Goal: Task Accomplishment & Management: Complete application form

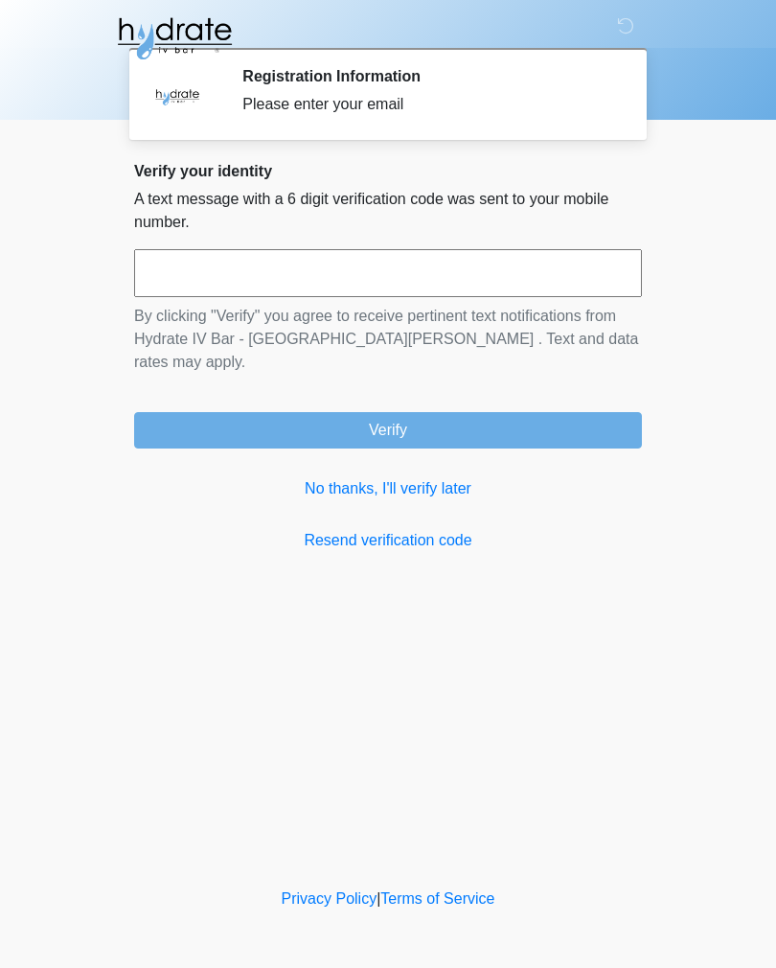
click at [573, 269] on input "text" at bounding box center [388, 273] width 508 height 48
click at [459, 477] on link "No thanks, I'll verify later" at bounding box center [388, 488] width 508 height 23
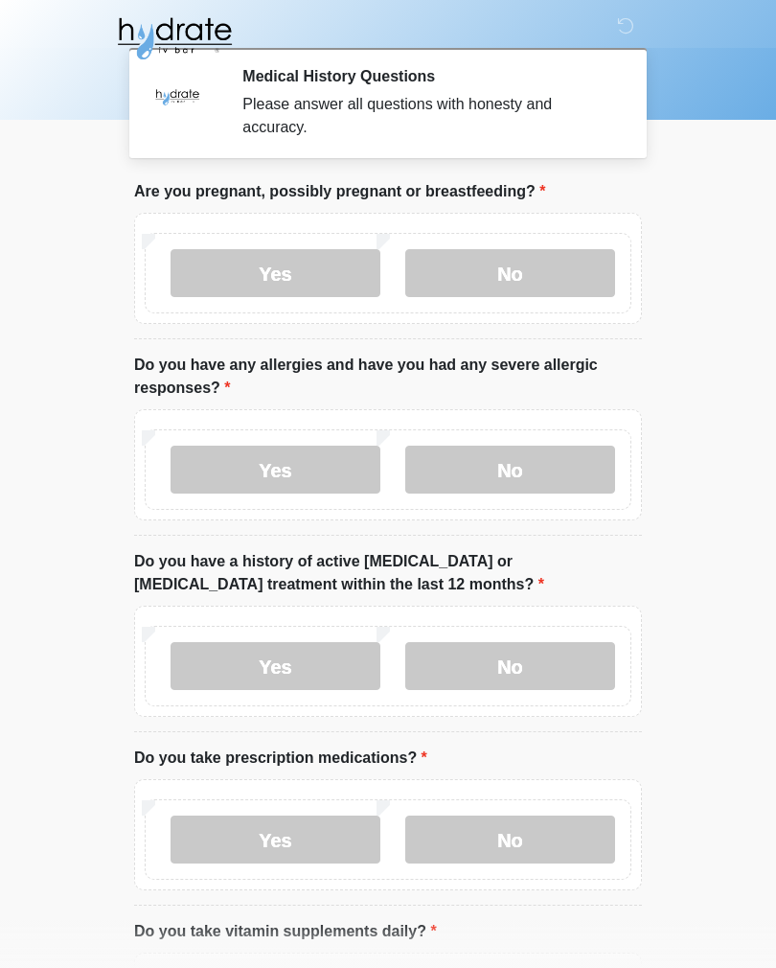
click at [553, 279] on label "No" at bounding box center [510, 273] width 210 height 48
click at [544, 462] on label "No" at bounding box center [510, 470] width 210 height 48
click at [570, 658] on label "No" at bounding box center [510, 666] width 210 height 48
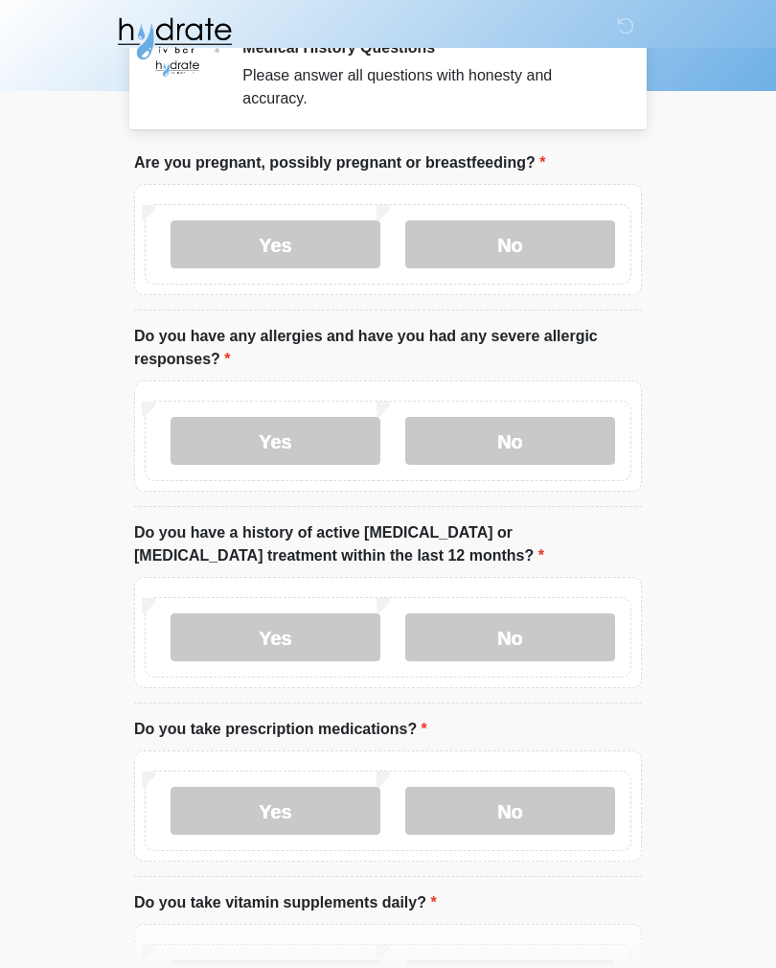
click at [560, 793] on label "No" at bounding box center [510, 811] width 210 height 48
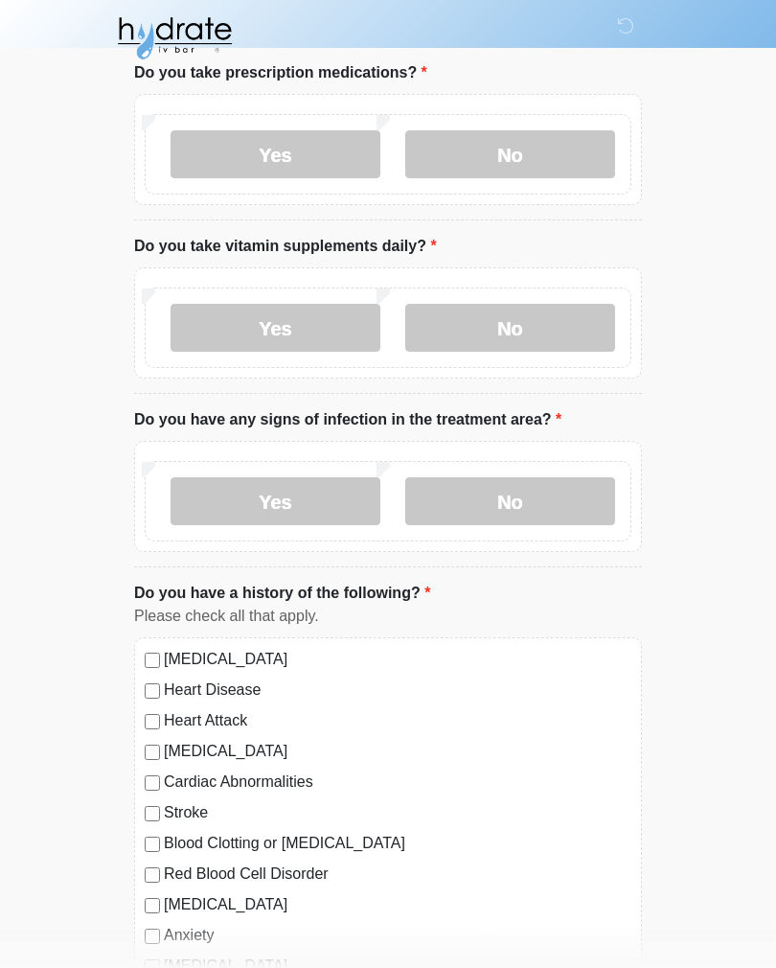
scroll to position [690, 0]
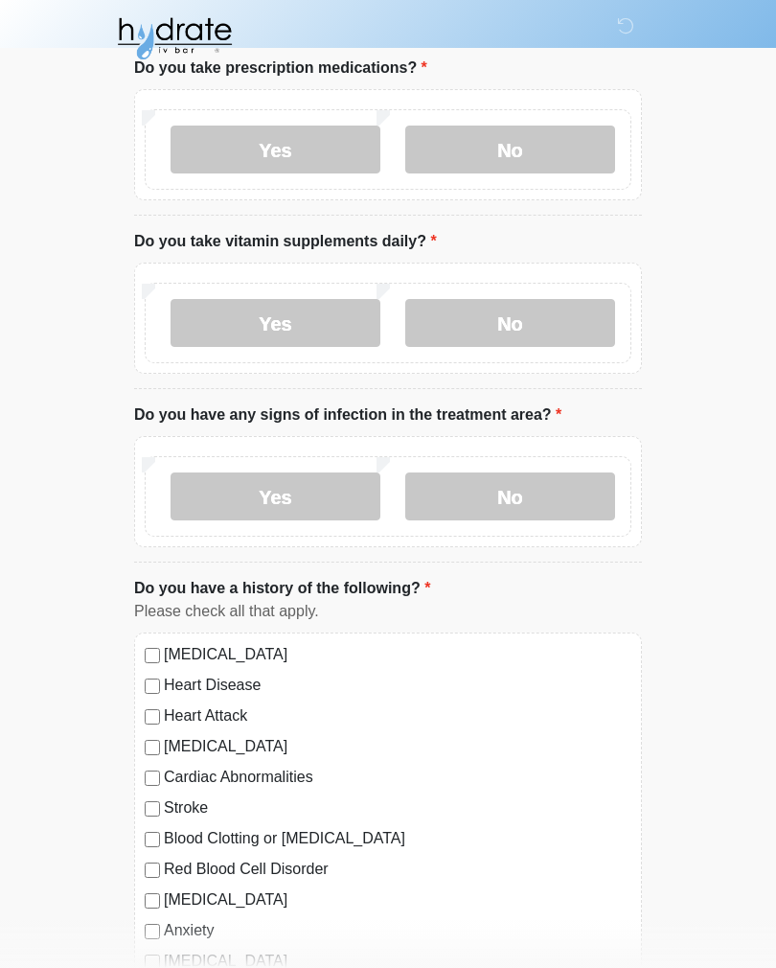
click at [569, 311] on label "No" at bounding box center [510, 323] width 210 height 48
click at [570, 497] on label "No" at bounding box center [510, 496] width 210 height 48
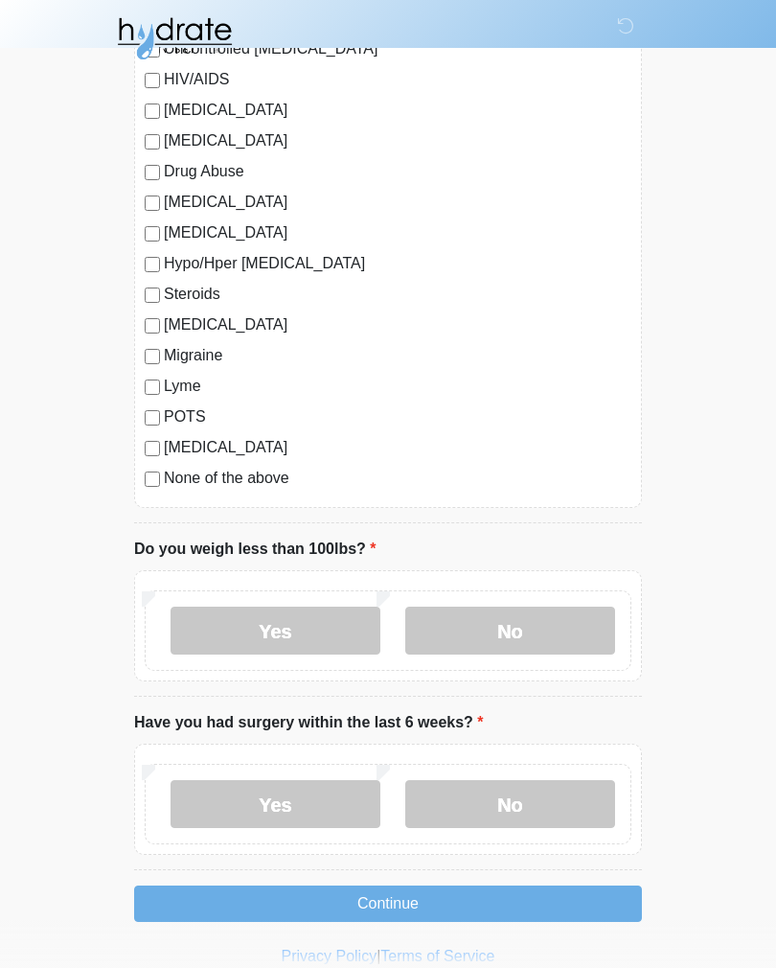
scroll to position [1852, 0]
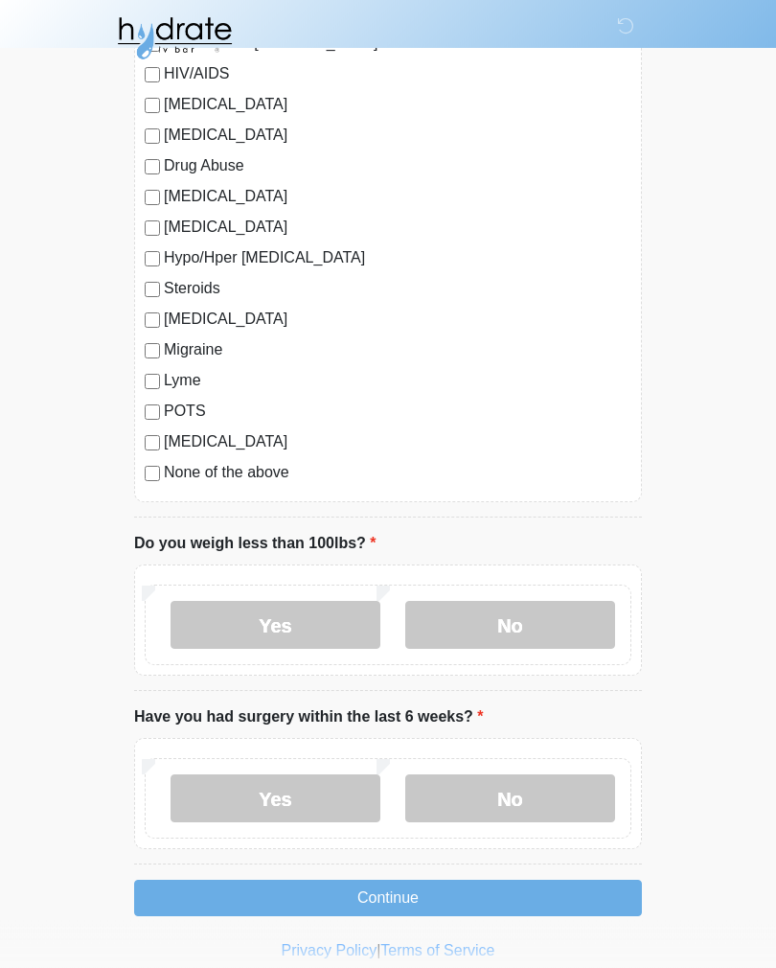
click at [252, 480] on label "None of the above" at bounding box center [398, 473] width 468 height 23
click at [524, 628] on label "No" at bounding box center [510, 626] width 210 height 48
click at [540, 800] on label "No" at bounding box center [510, 798] width 210 height 48
click at [554, 892] on button "Continue" at bounding box center [388, 898] width 508 height 36
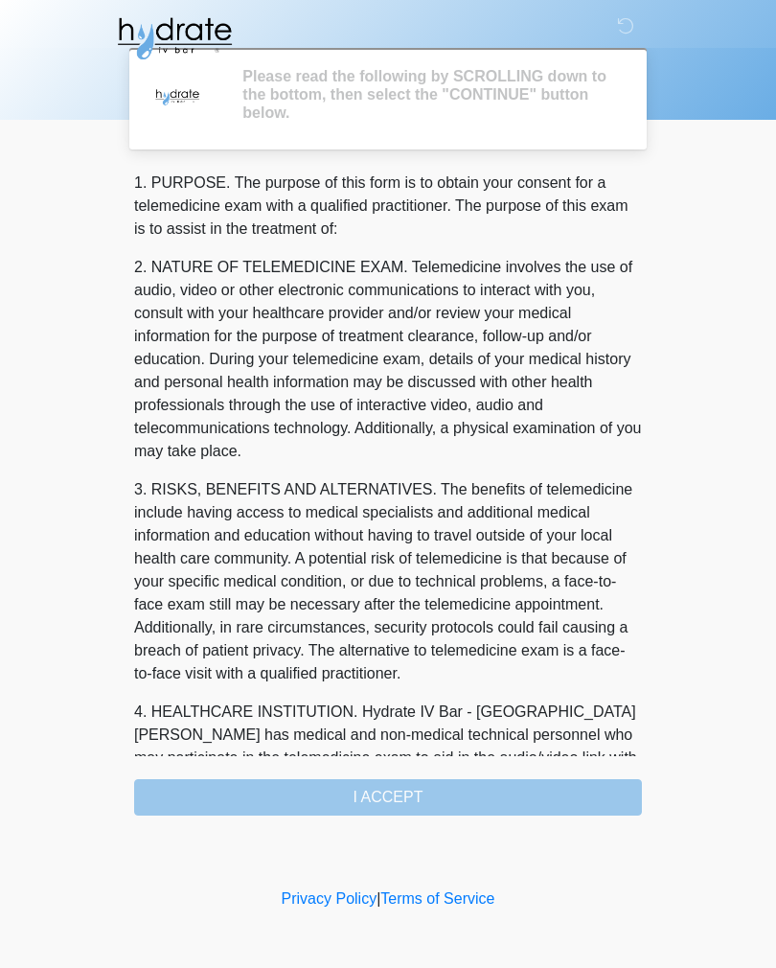
scroll to position [0, 0]
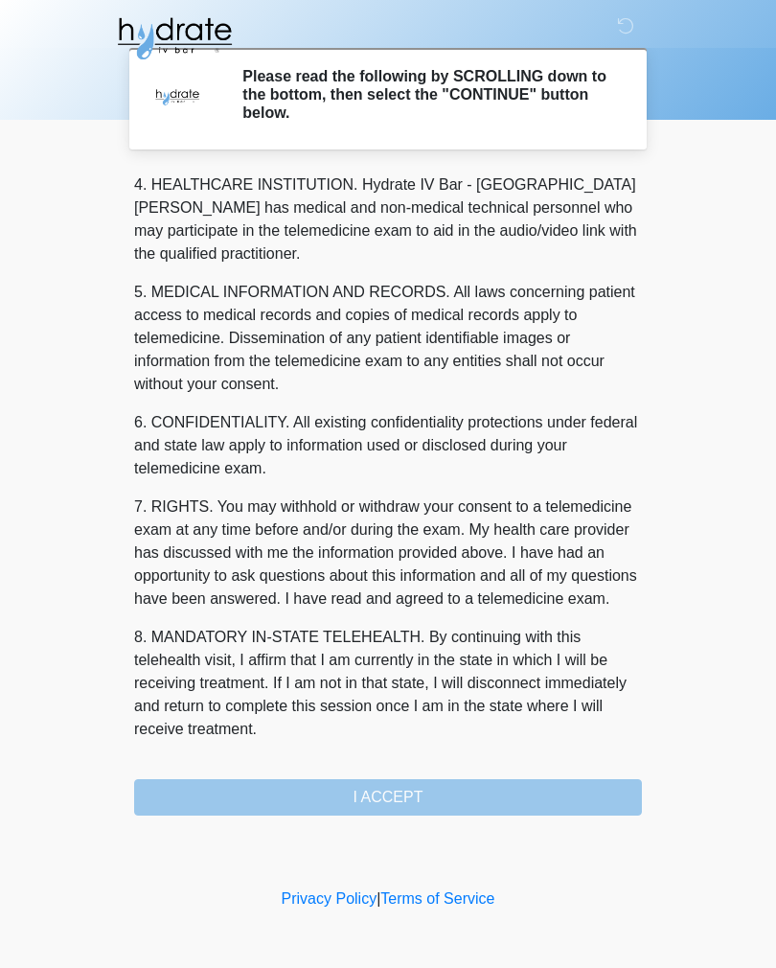
click at [483, 808] on div "1. PURPOSE. The purpose of this form is to obtain your consent for a telemedici…" at bounding box center [388, 494] width 508 height 644
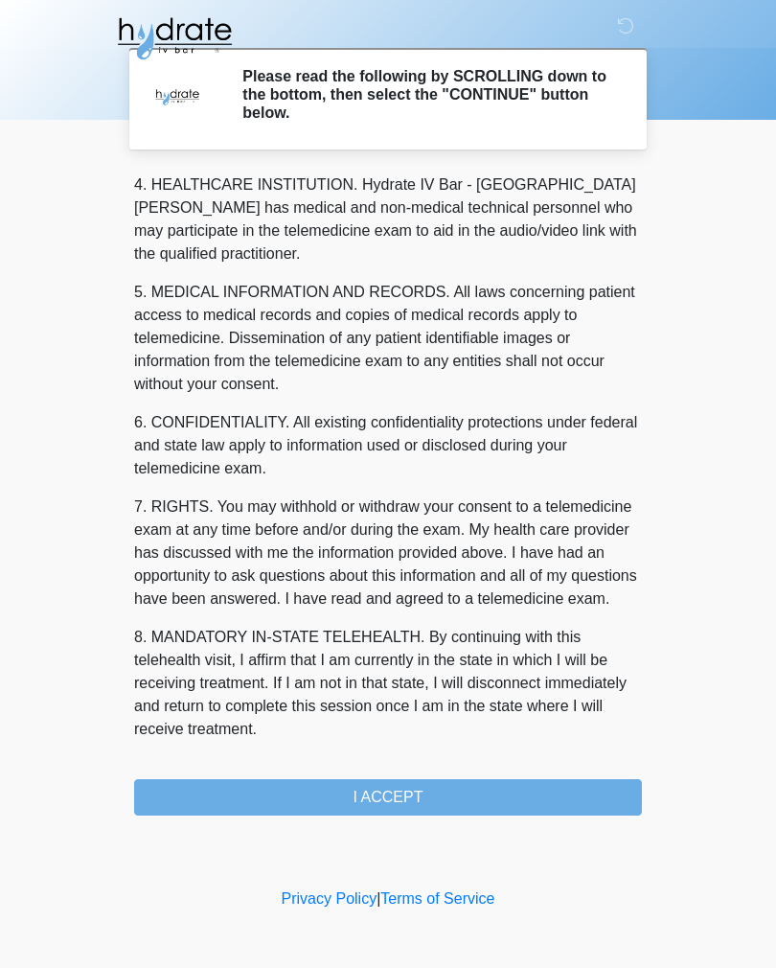
scroll to position [550, 0]
click at [483, 808] on button "I ACCEPT" at bounding box center [388, 797] width 508 height 36
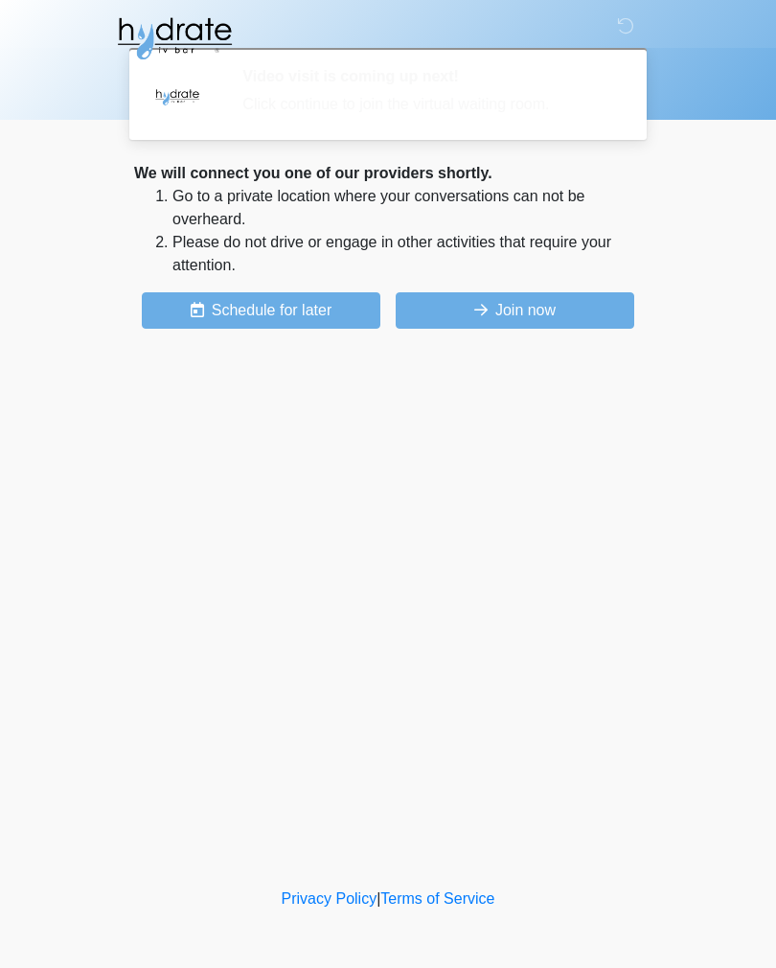
click at [460, 794] on div "‎ ‎ ‎ Video visit is coming up next! Click continue to join the virtual waiting…" at bounding box center [388, 441] width 575 height 845
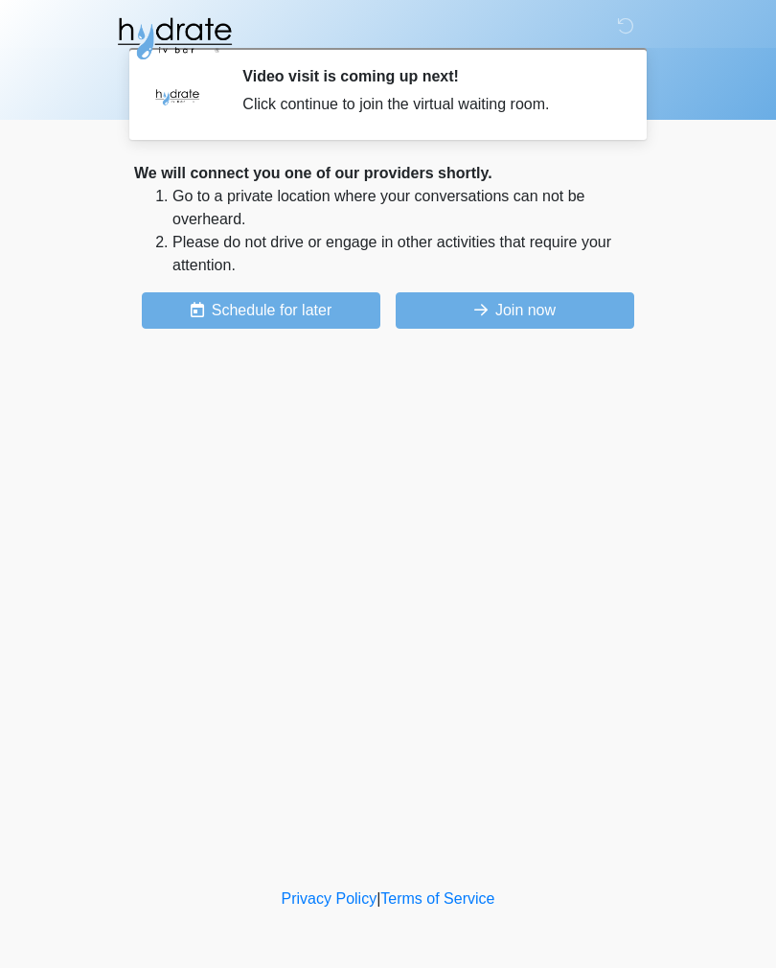
click at [579, 310] on button "Join now" at bounding box center [515, 310] width 239 height 36
